Goal: Information Seeking & Learning: Learn about a topic

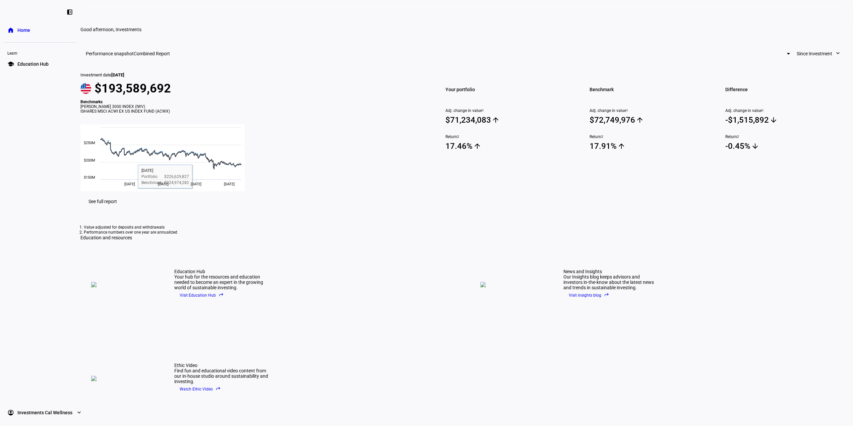
click at [117, 204] on span "See full report" at bounding box center [103, 201] width 28 height 5
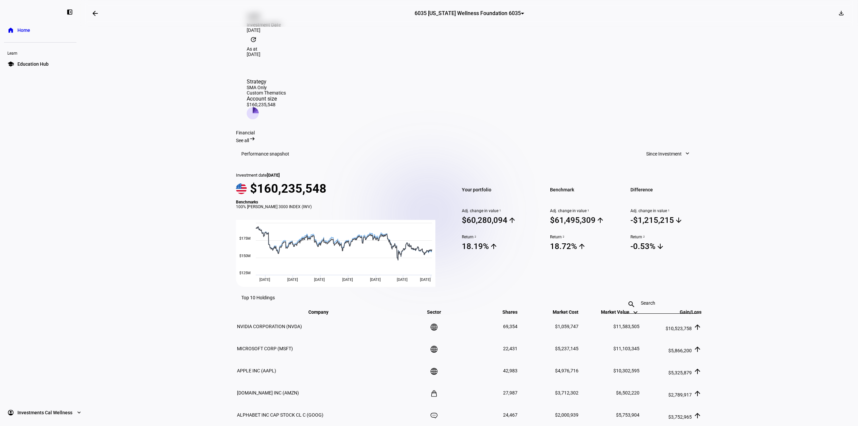
scroll to position [168, 0]
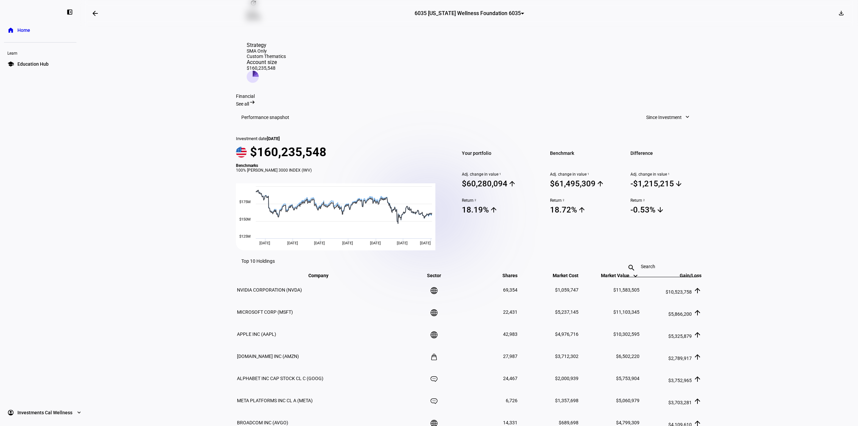
click at [643, 264] on input at bounding box center [660, 266] width 39 height 5
type input "["
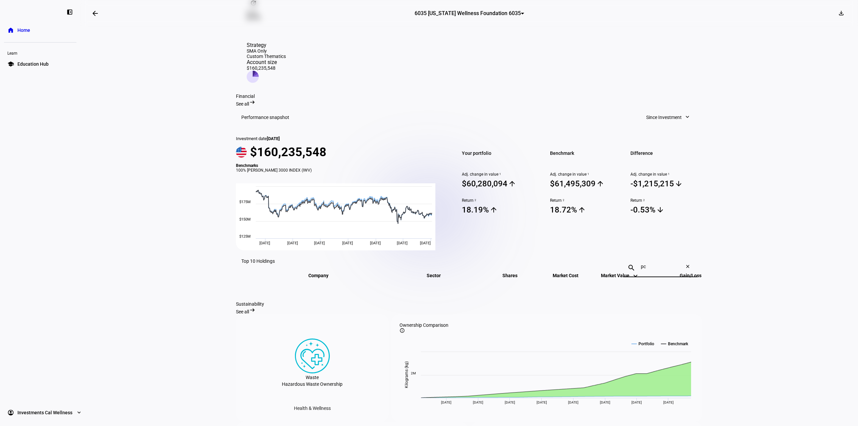
type input "p"
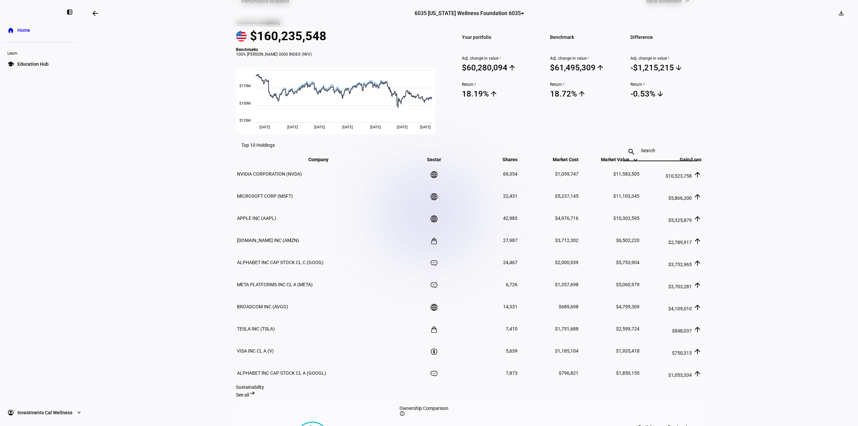
scroll to position [0, 0]
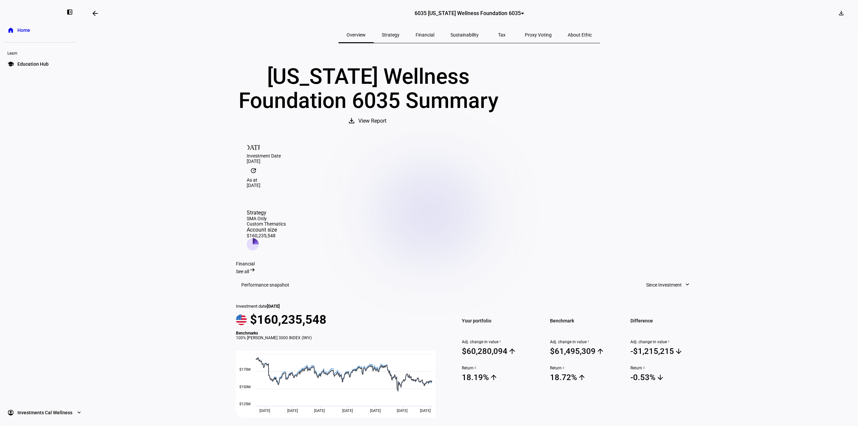
click at [498, 37] on span "Tax" at bounding box center [501, 35] width 7 height 5
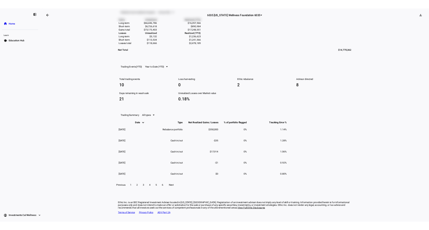
scroll to position [510, 0]
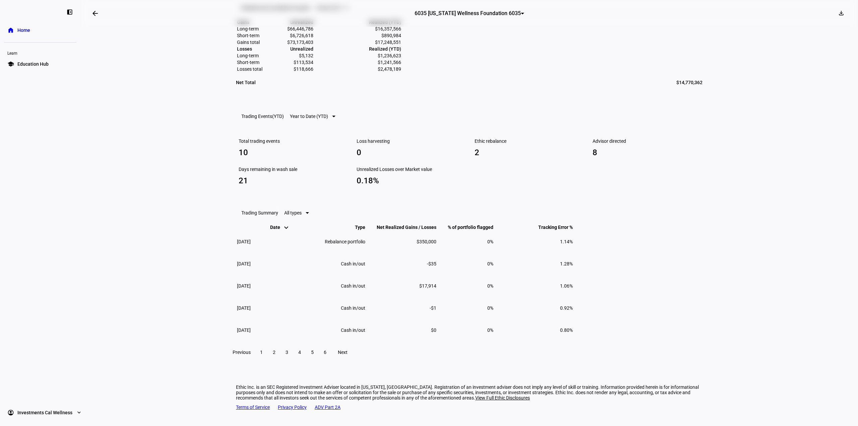
click at [317, 409] on link "ADV Part 2A" at bounding box center [328, 407] width 26 height 5
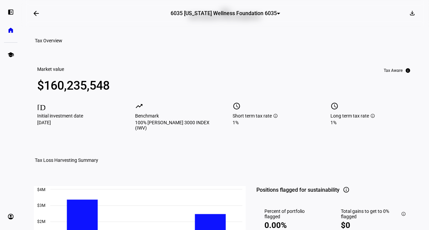
scroll to position [0, 0]
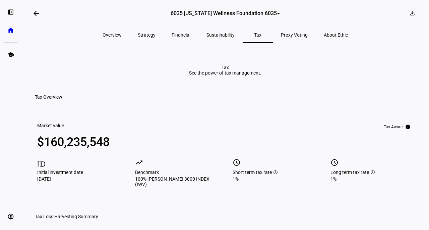
click at [177, 35] on div "Financial" at bounding box center [181, 35] width 35 height 16
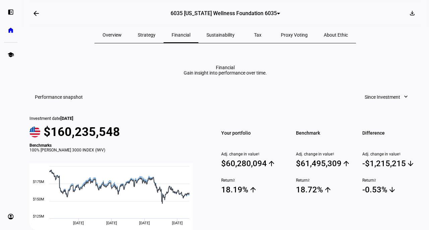
click at [324, 33] on span "About Ethic" at bounding box center [336, 35] width 24 height 5
